Goal: Information Seeking & Learning: Learn about a topic

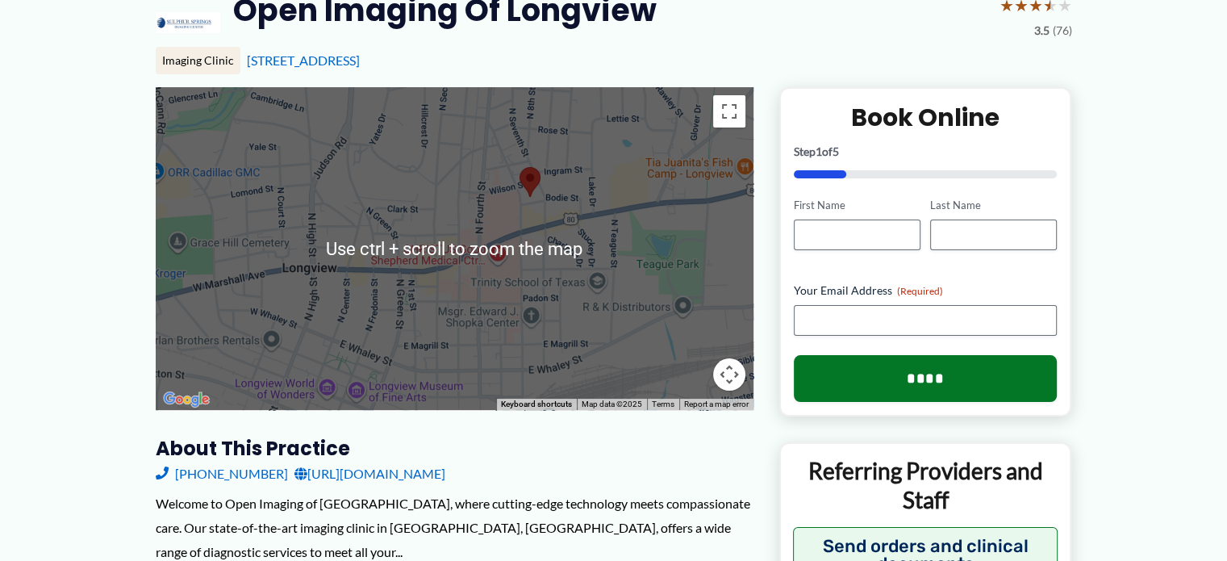
scroll to position [81, 0]
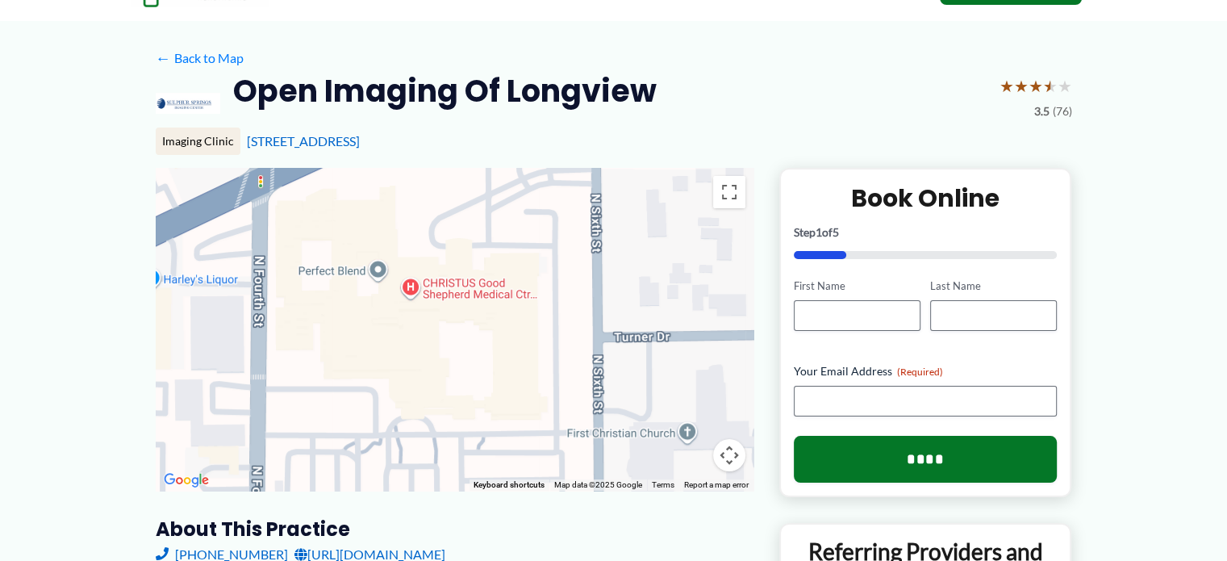
drag, startPoint x: 462, startPoint y: 286, endPoint x: 633, endPoint y: 267, distance: 172.1
click at [633, 267] on div at bounding box center [455, 329] width 598 height 323
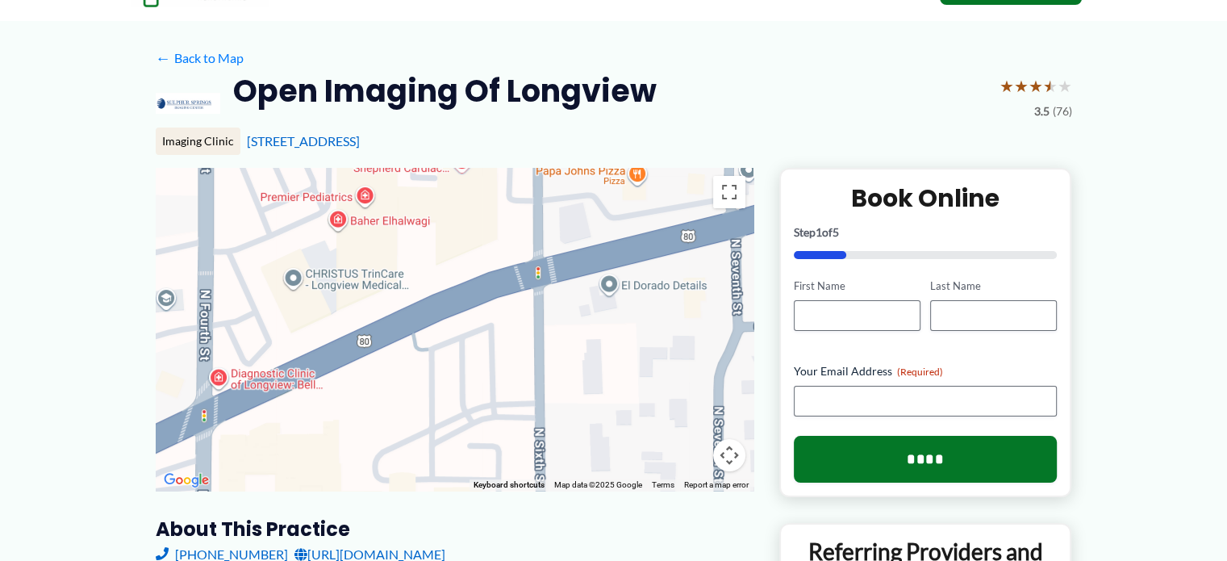
drag, startPoint x: 633, startPoint y: 267, endPoint x: 576, endPoint y: 503, distance: 243.1
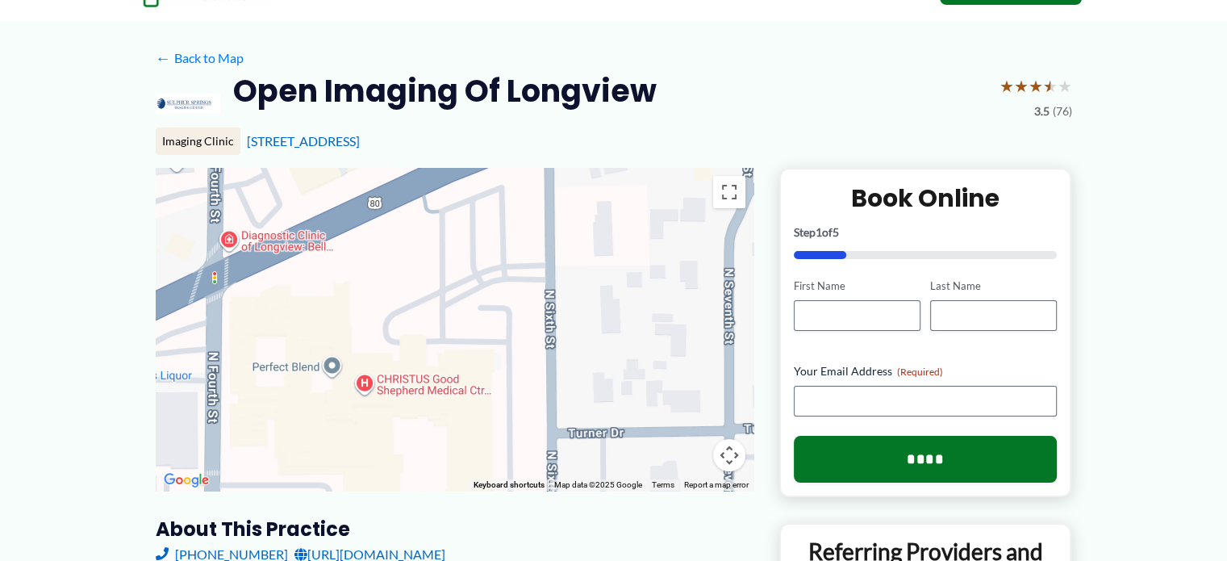
drag, startPoint x: 578, startPoint y: 386, endPoint x: 587, endPoint y: 237, distance: 149.5
click at [587, 241] on div at bounding box center [455, 329] width 598 height 323
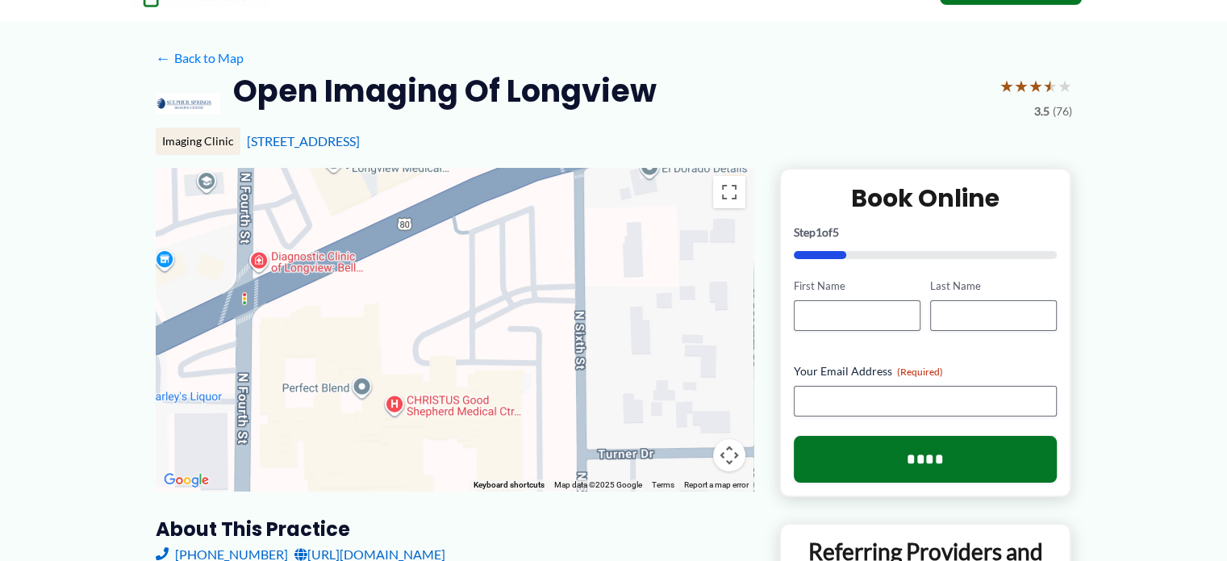
drag, startPoint x: 576, startPoint y: 404, endPoint x: 609, endPoint y: 451, distance: 57.3
click at [609, 451] on div at bounding box center [455, 329] width 598 height 323
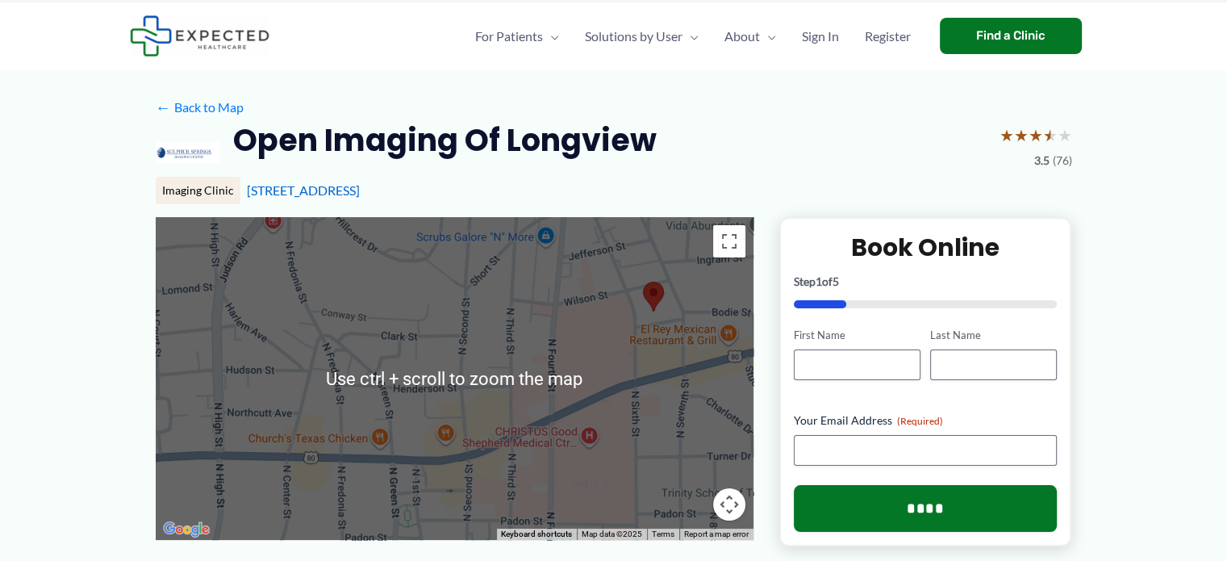
scroll to position [0, 0]
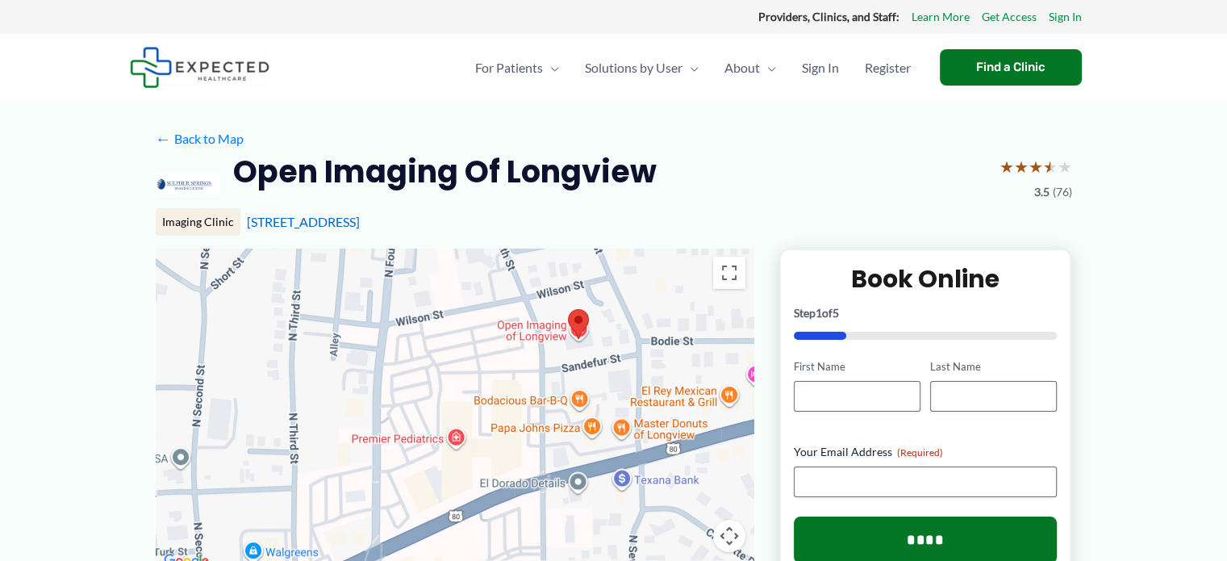
drag, startPoint x: 704, startPoint y: 370, endPoint x: 520, endPoint y: 386, distance: 184.7
click at [520, 386] on div at bounding box center [455, 410] width 598 height 323
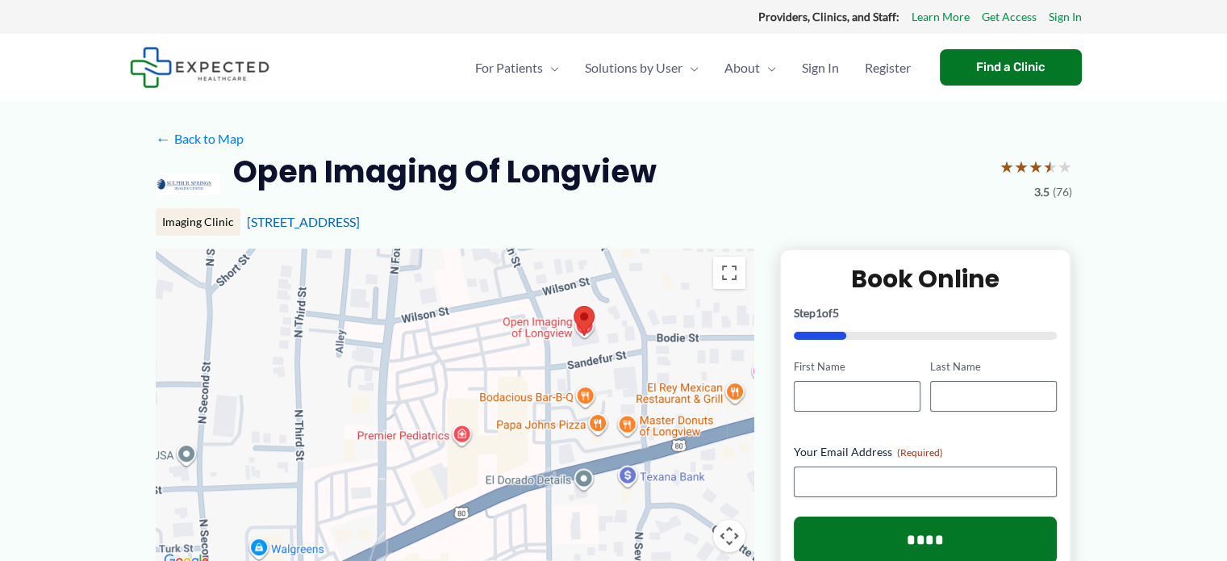
drag, startPoint x: 613, startPoint y: 351, endPoint x: 625, endPoint y: 345, distance: 13.4
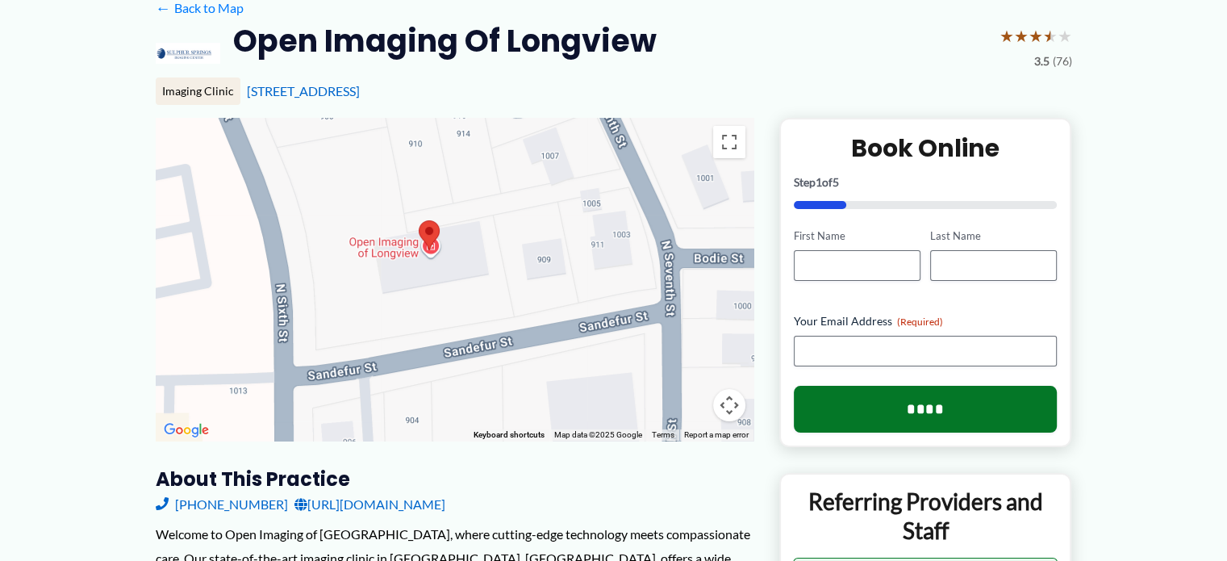
drag, startPoint x: 628, startPoint y: 345, endPoint x: 591, endPoint y: 390, distance: 58.0
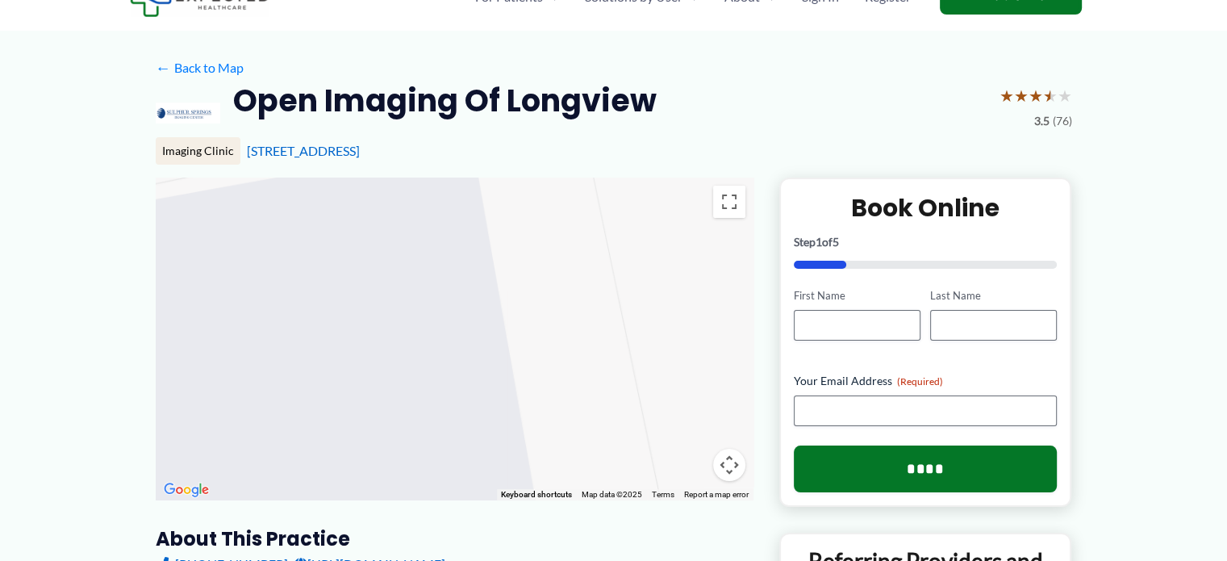
scroll to position [69, 0]
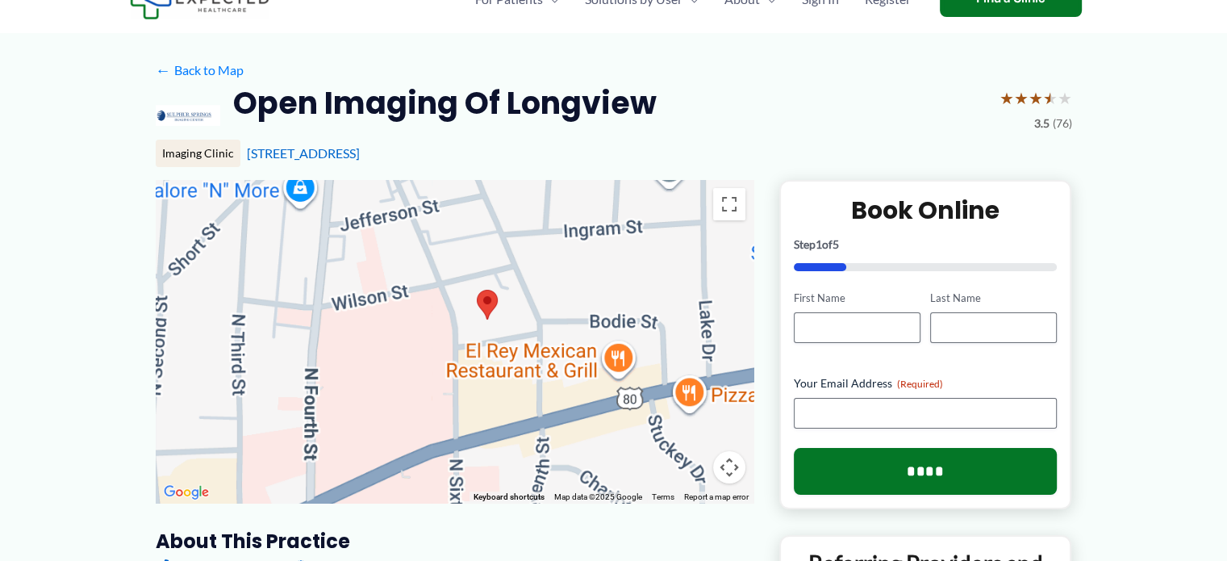
drag, startPoint x: 571, startPoint y: 314, endPoint x: 571, endPoint y: 335, distance: 21.0
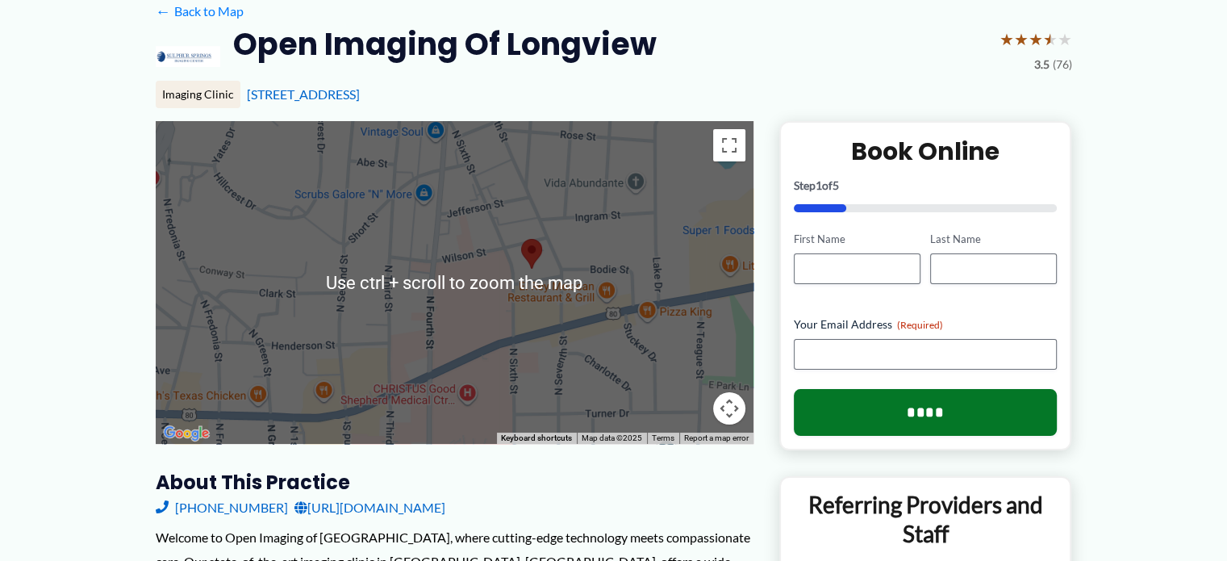
scroll to position [149, 0]
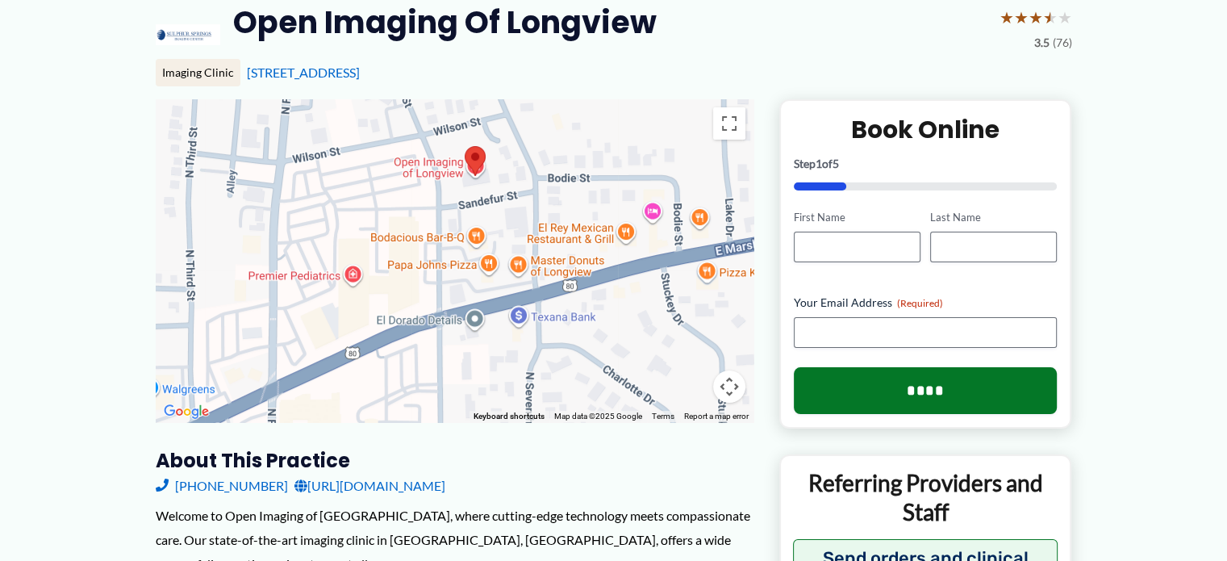
drag, startPoint x: 588, startPoint y: 319, endPoint x: 560, endPoint y: 258, distance: 66.8
click at [560, 258] on div at bounding box center [455, 260] width 598 height 323
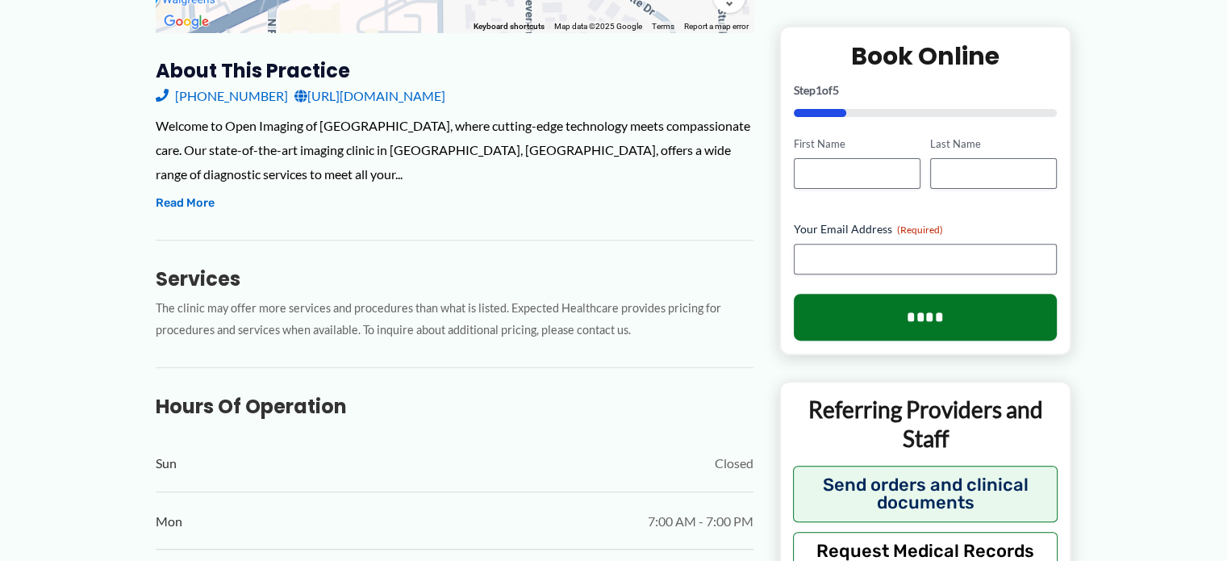
scroll to position [352, 0]
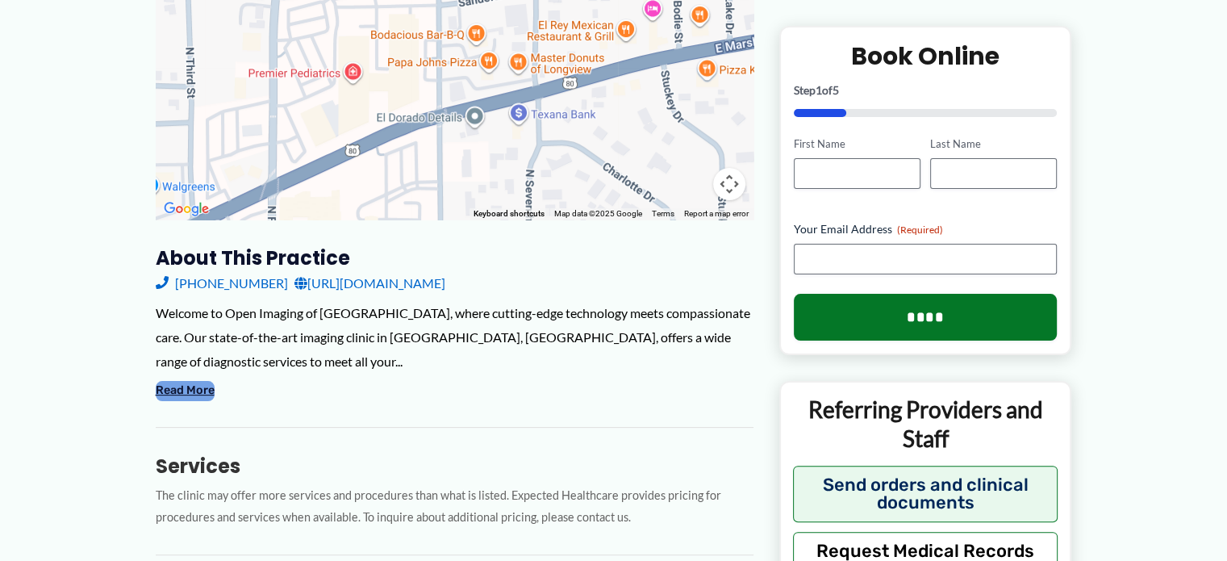
click at [200, 381] on button "Read More" at bounding box center [185, 390] width 59 height 19
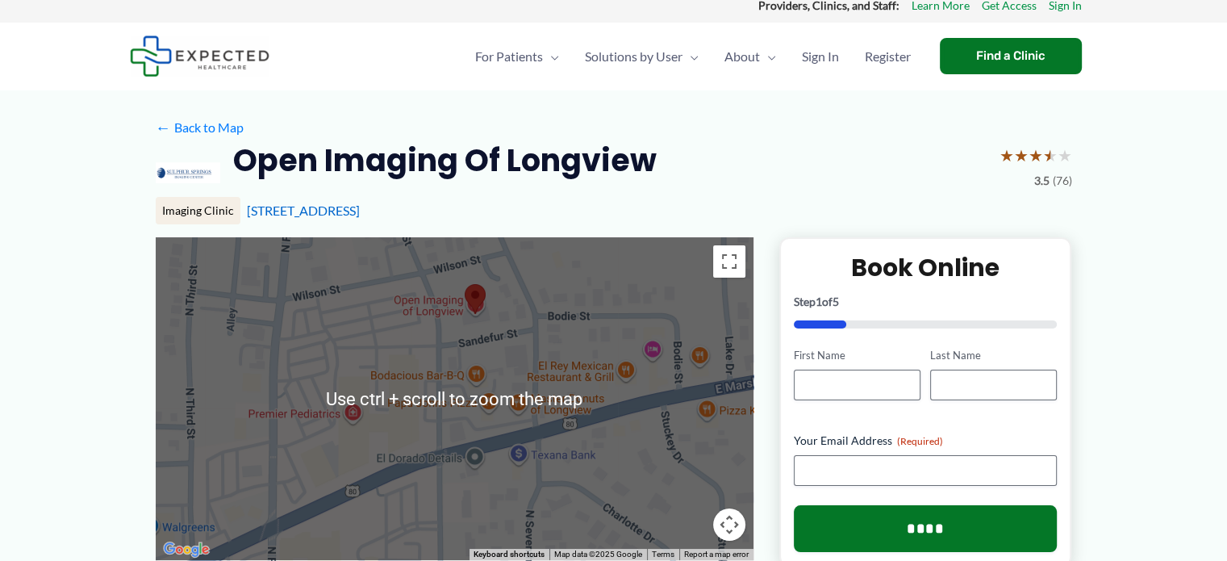
scroll to position [0, 0]
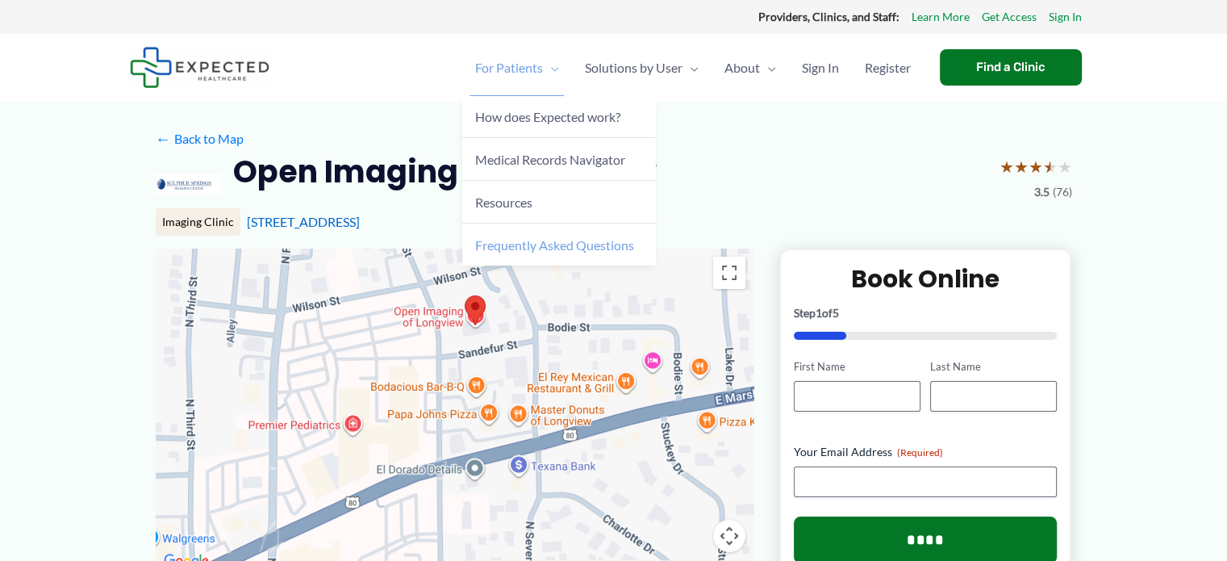
click at [537, 241] on span "Frequently Asked Questions" at bounding box center [554, 244] width 159 height 15
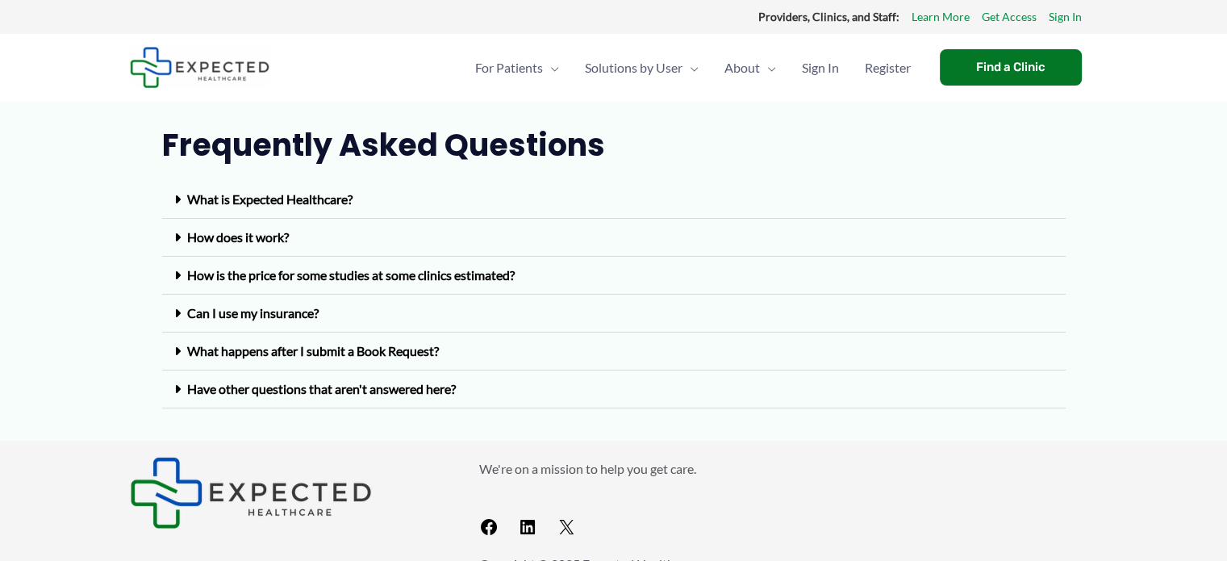
click at [294, 308] on link "Can I use my insurance?" at bounding box center [253, 312] width 132 height 15
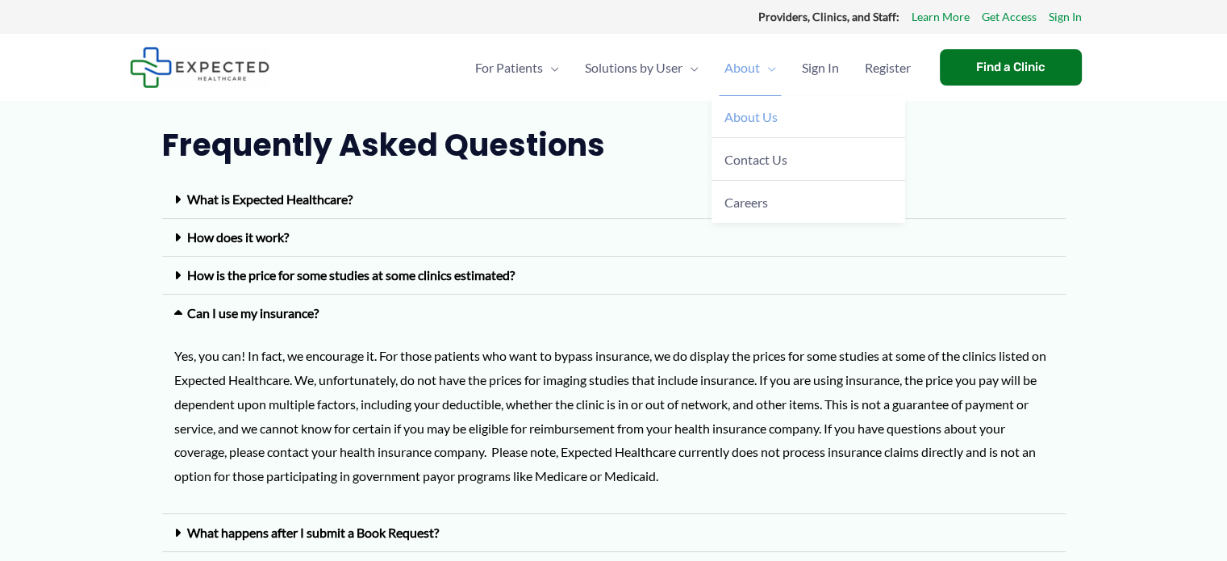
click at [753, 123] on span "About Us" at bounding box center [751, 116] width 53 height 15
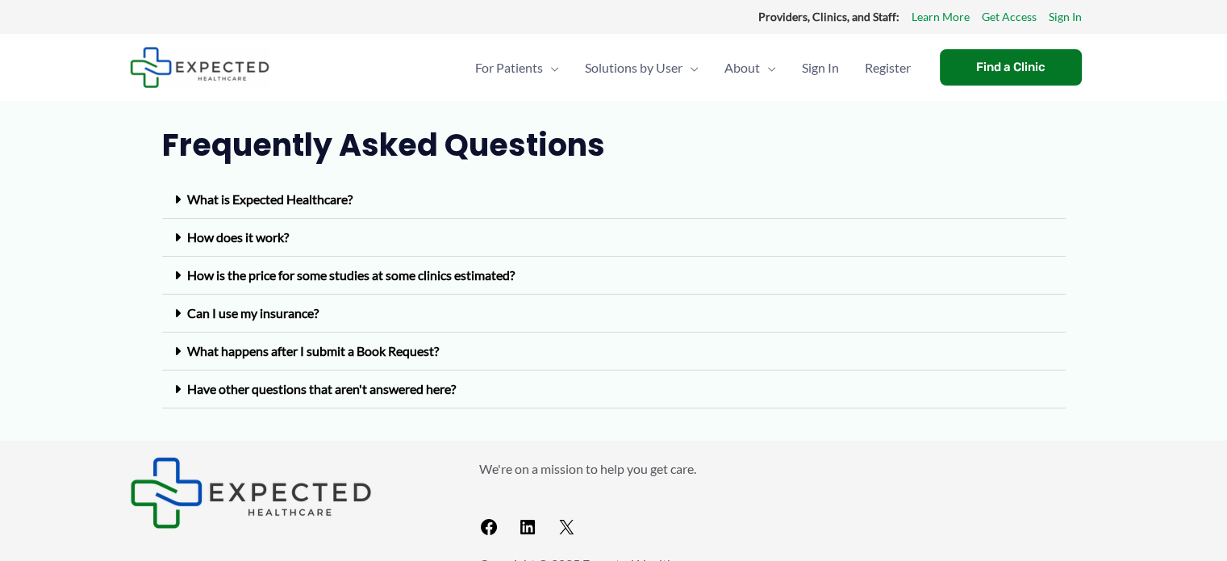
click at [278, 236] on link "How does it work?" at bounding box center [238, 236] width 102 height 15
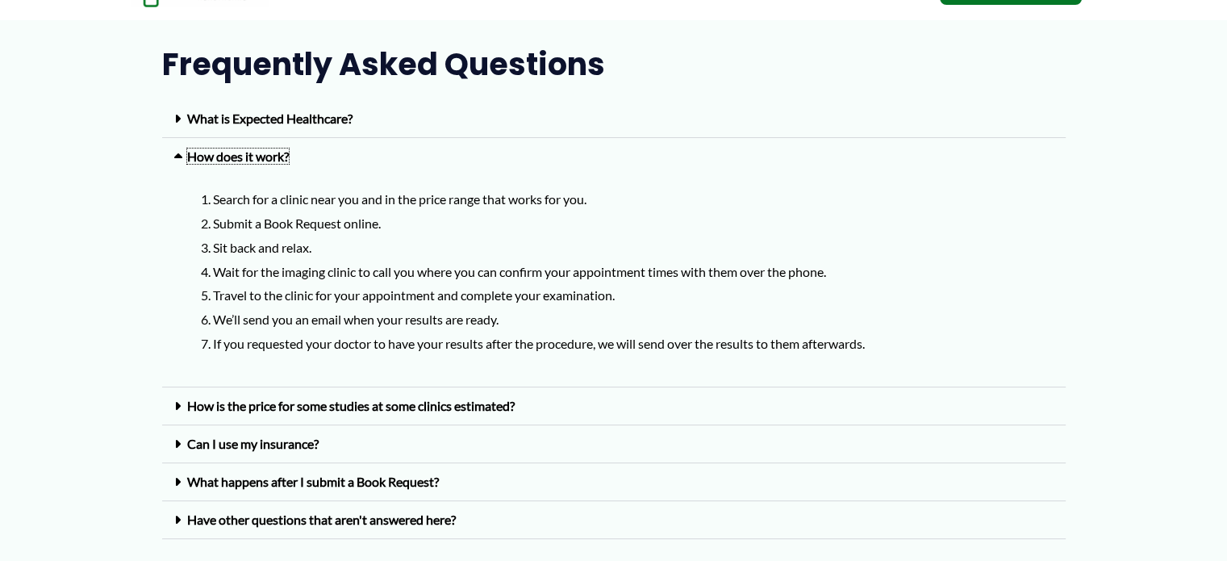
scroll to position [161, 0]
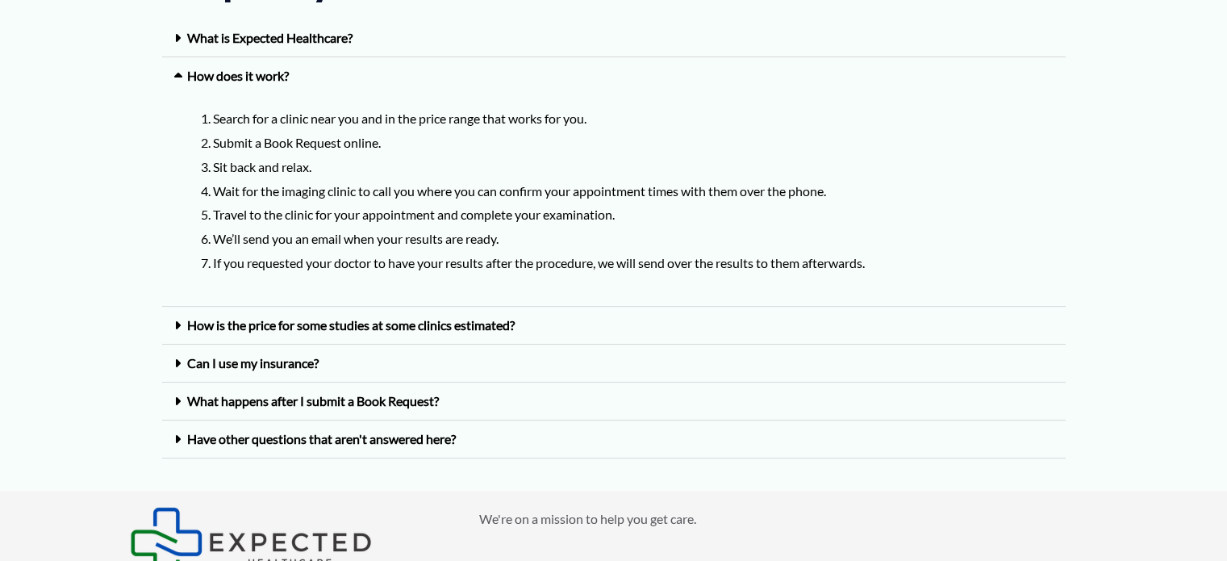
click at [478, 327] on link "How is the price for some studies at some clinics estimated?" at bounding box center [351, 324] width 328 height 15
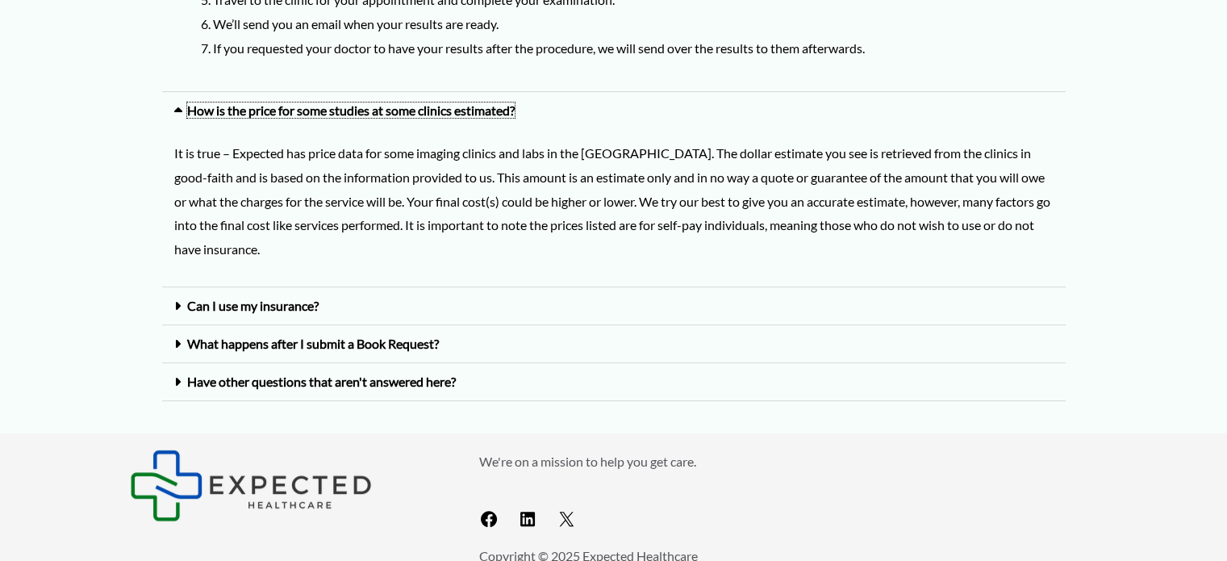
scroll to position [403, 0]
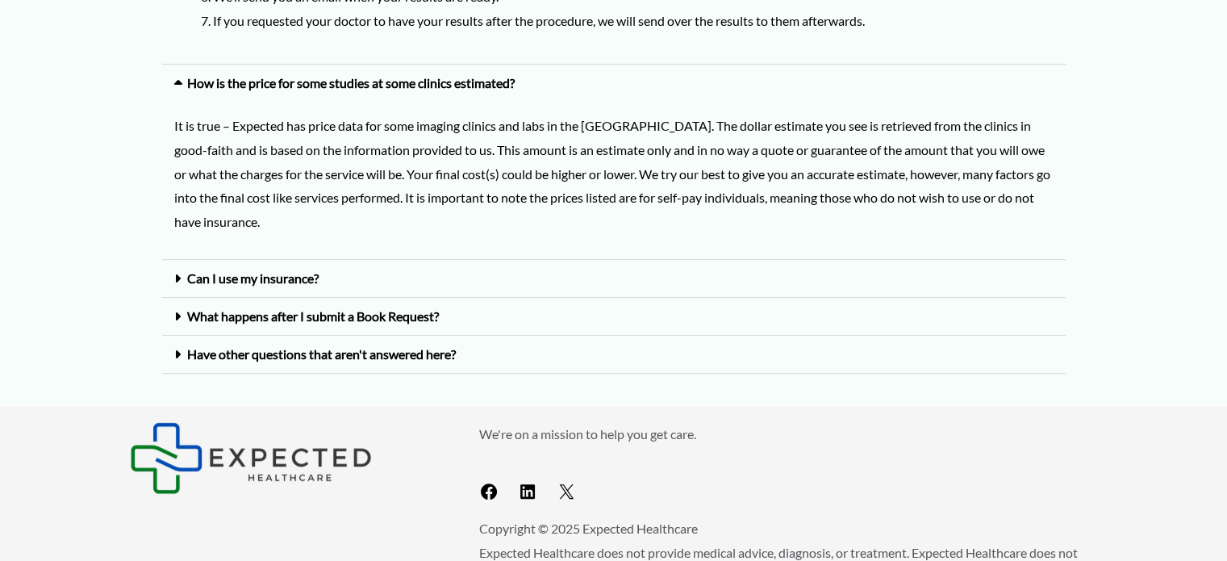
click at [307, 274] on link "Can I use my insurance?" at bounding box center [253, 277] width 132 height 15
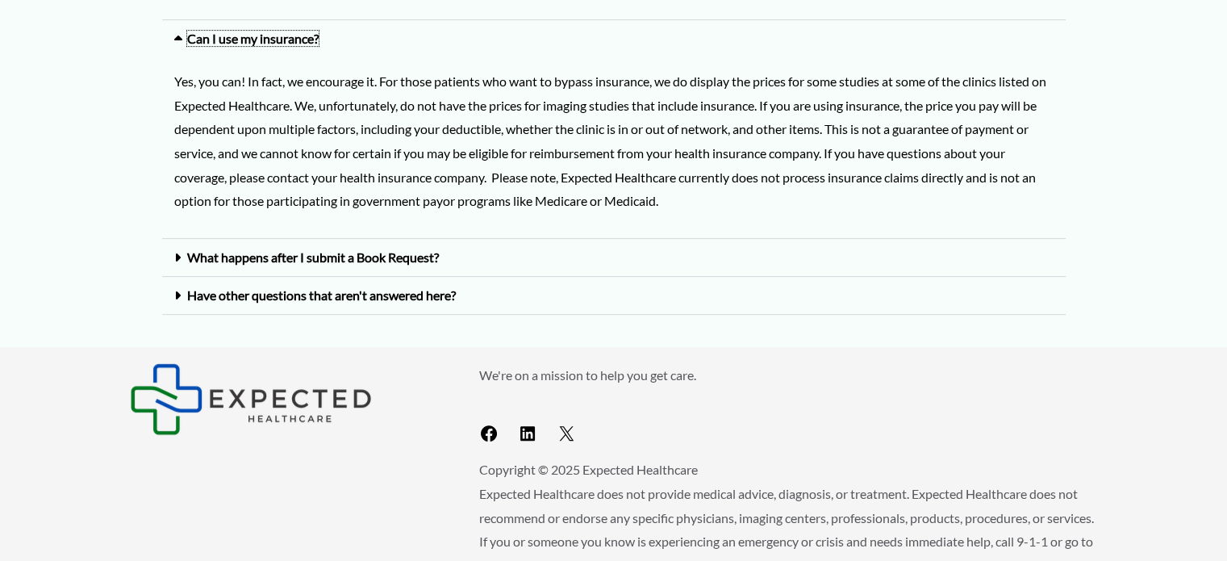
scroll to position [645, 0]
